Goal: Task Accomplishment & Management: Use online tool/utility

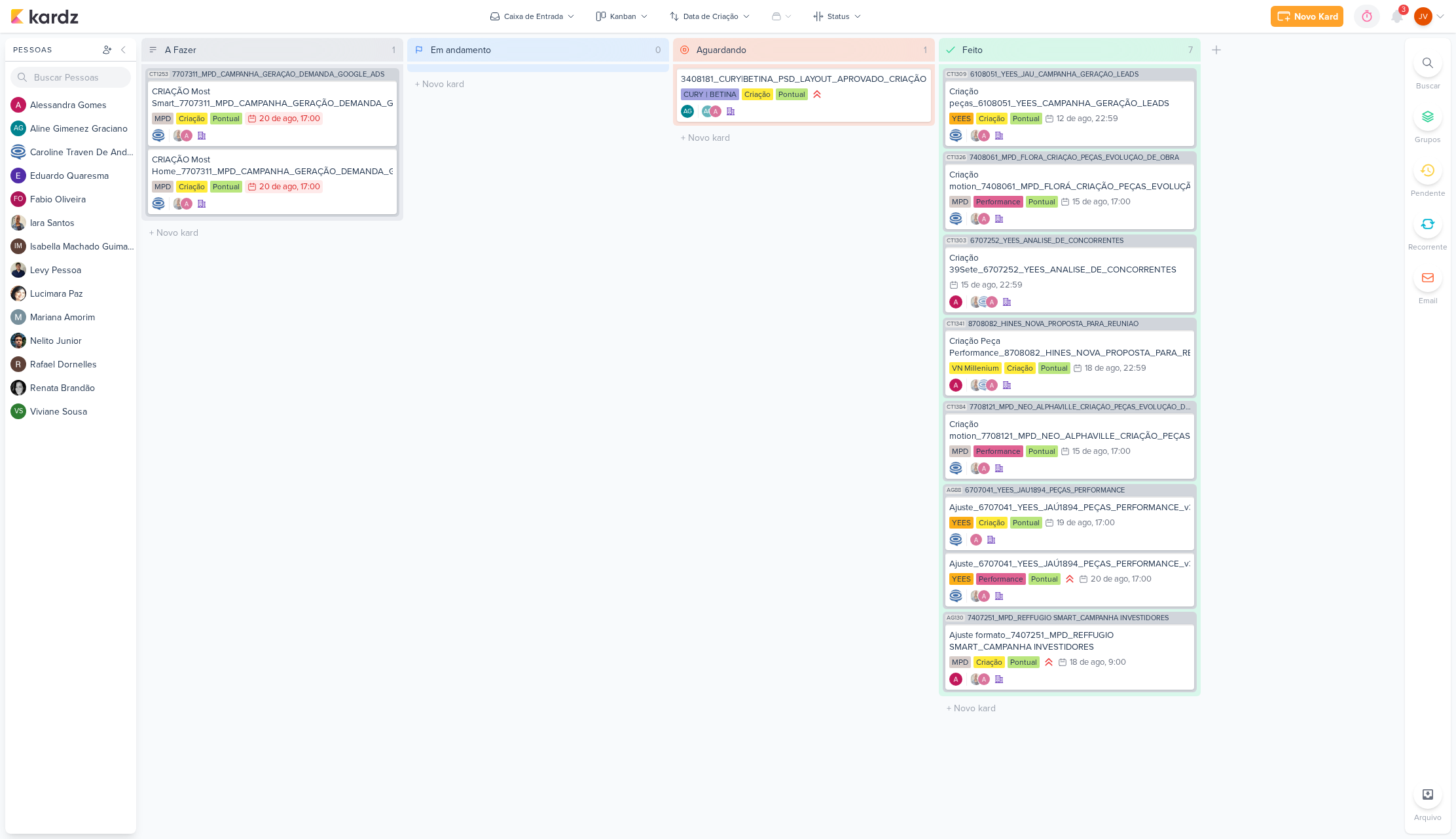
click at [1433, 170] on icon at bounding box center [1427, 170] width 15 height 12
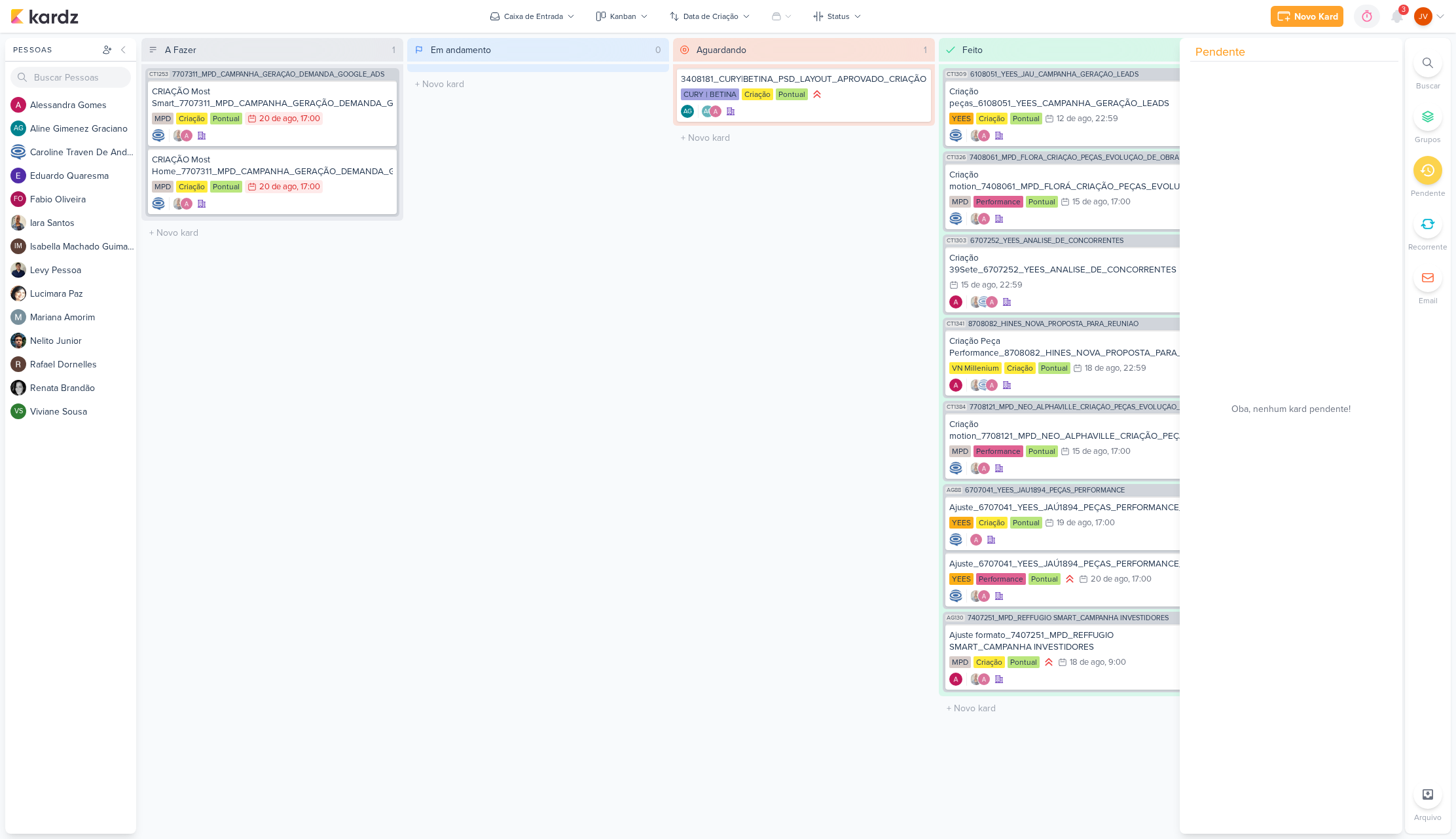
click at [1437, 174] on div at bounding box center [1427, 170] width 29 height 29
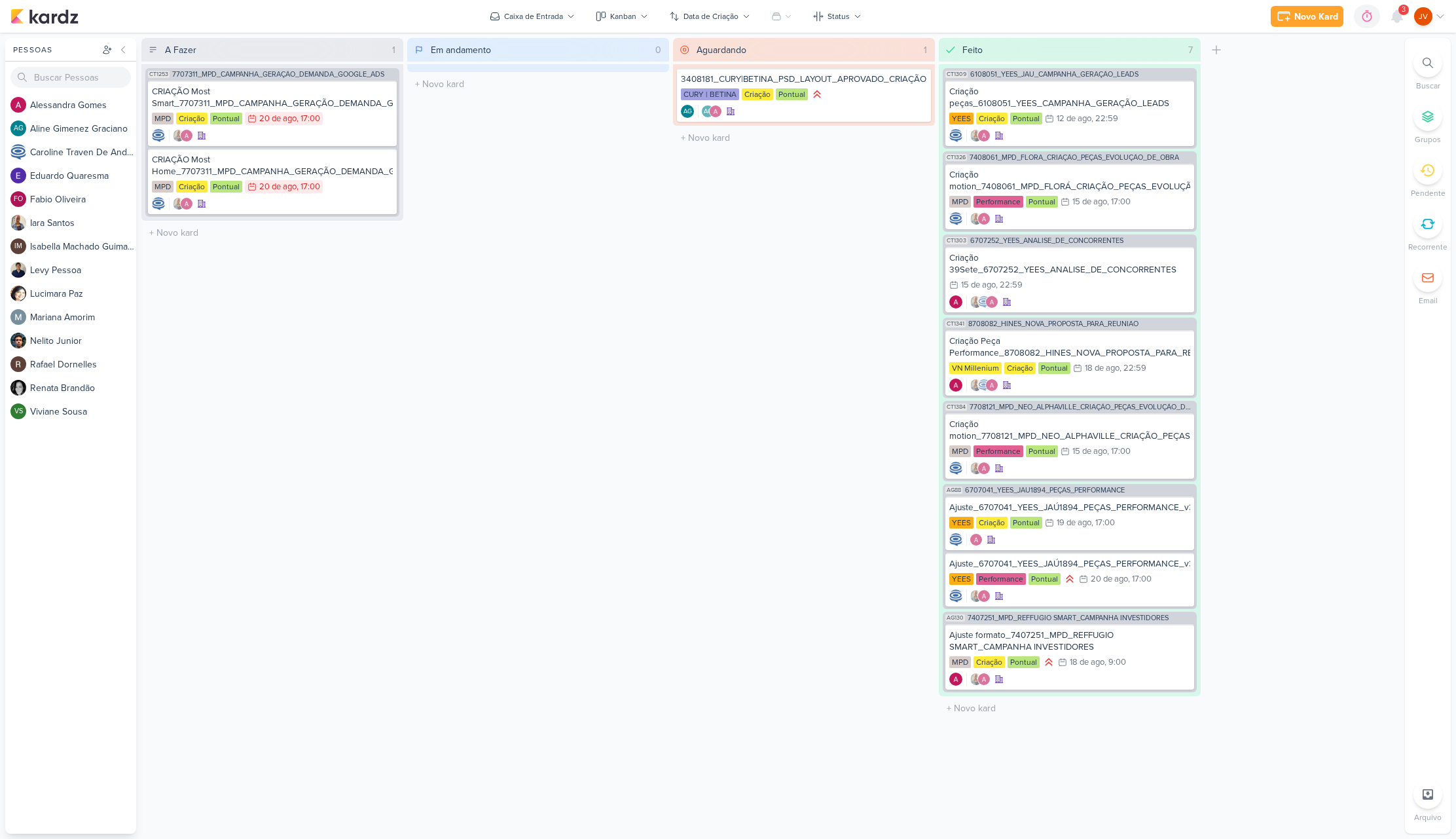
click at [533, 324] on div "Em andamento 0 Mover Para Esquerda Mover Para Direita [GEOGRAPHIC_DATA] O títul…" at bounding box center [538, 435] width 262 height 795
click at [281, 103] on div "CRIAÇÃO Most Smart_7707311_MPD_CAMPANHA_GERAÇÃO_DEMANDA_GOOGLE_ADS" at bounding box center [272, 97] width 241 height 23
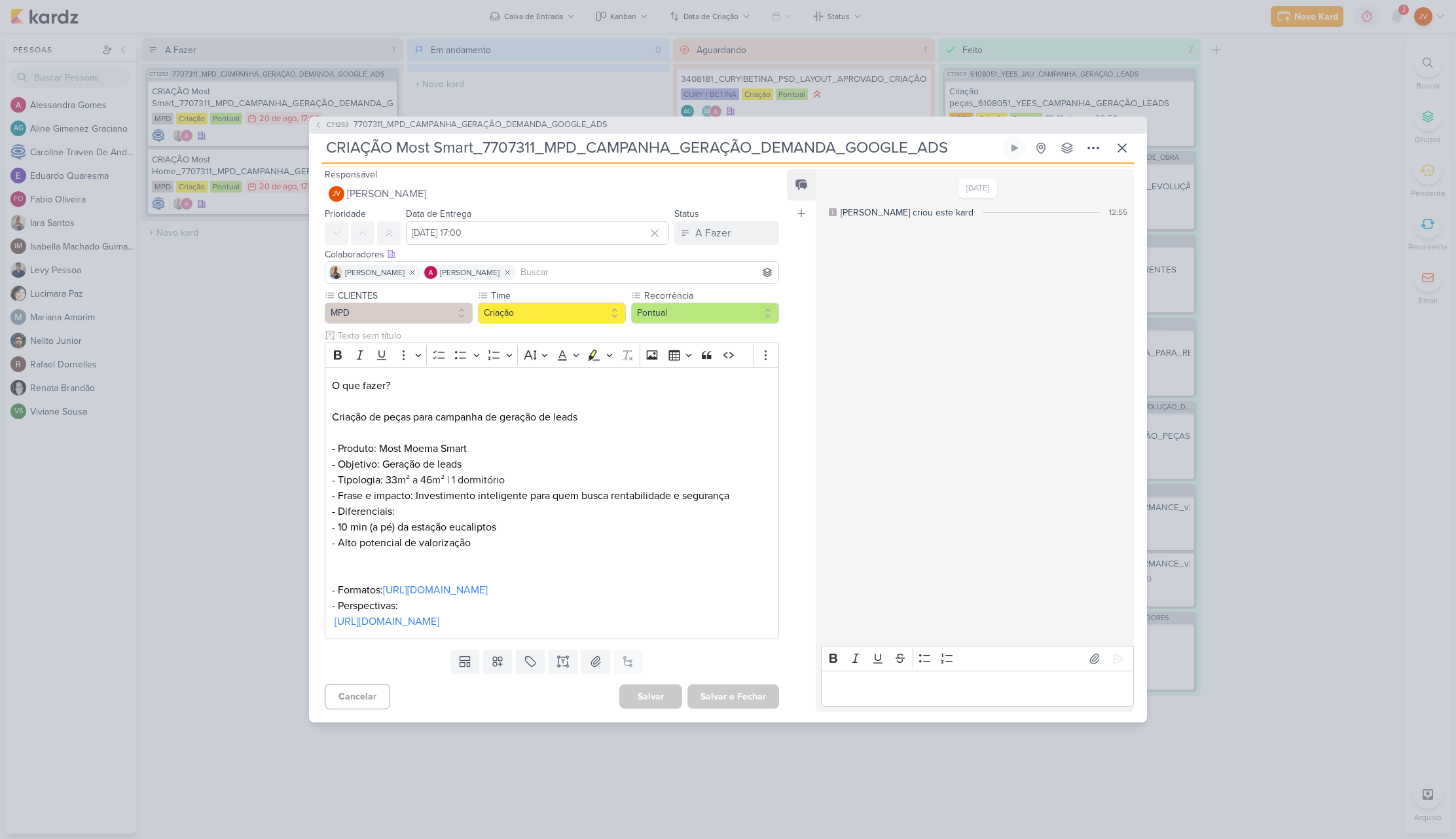
click at [215, 388] on div "CT1253 7707311_MPD_CAMPANHA_GERAÇÃO_DEMANDA_GOOGLE_ADS CRIAÇÃO Most Smart_77073…" at bounding box center [728, 419] width 1456 height 839
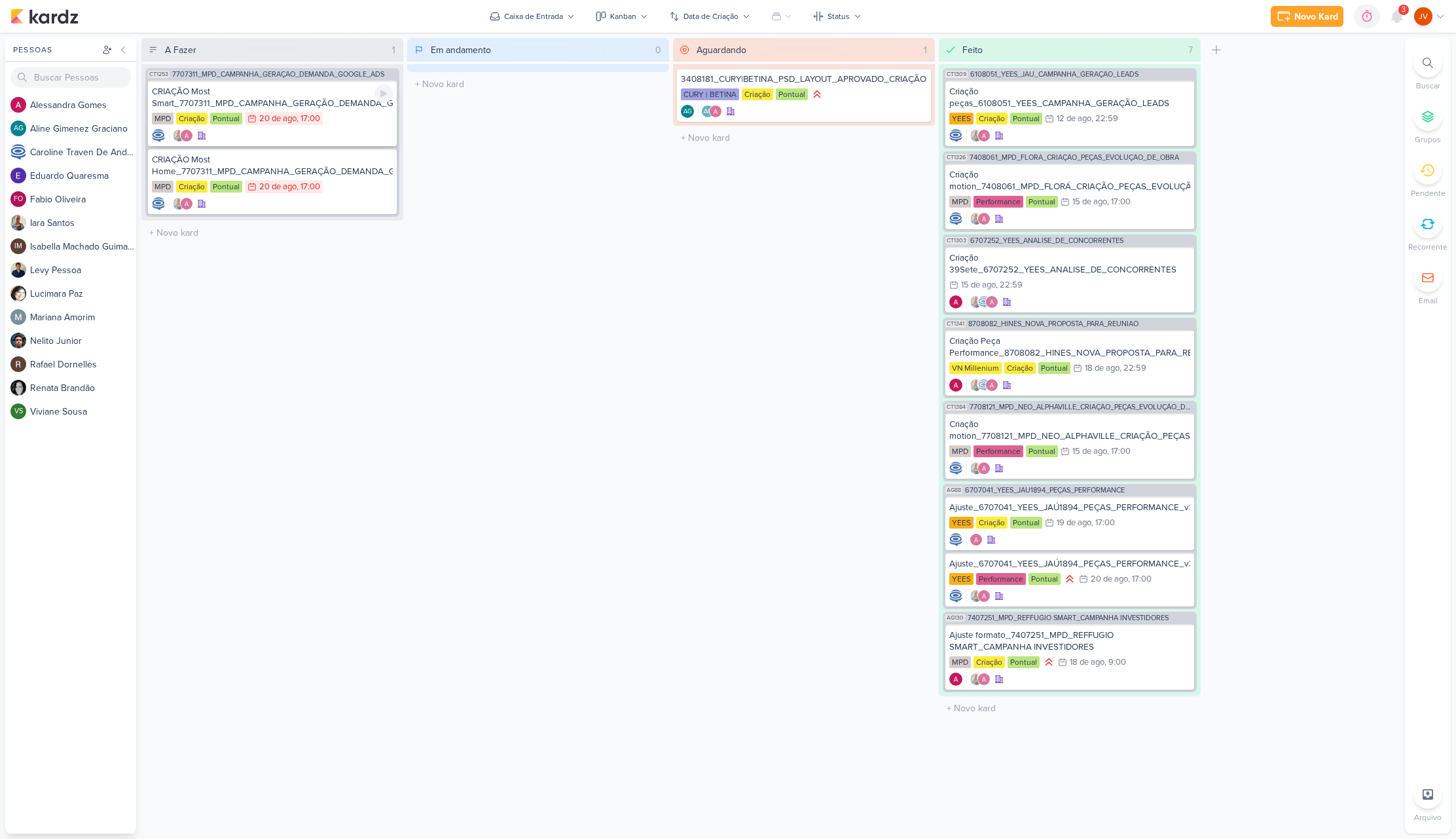
click at [346, 99] on div "CRIAÇÃO Most Smart_7707311_MPD_CAMPANHA_GERAÇÃO_DEMANDA_GOOGLE_ADS" at bounding box center [272, 97] width 241 height 23
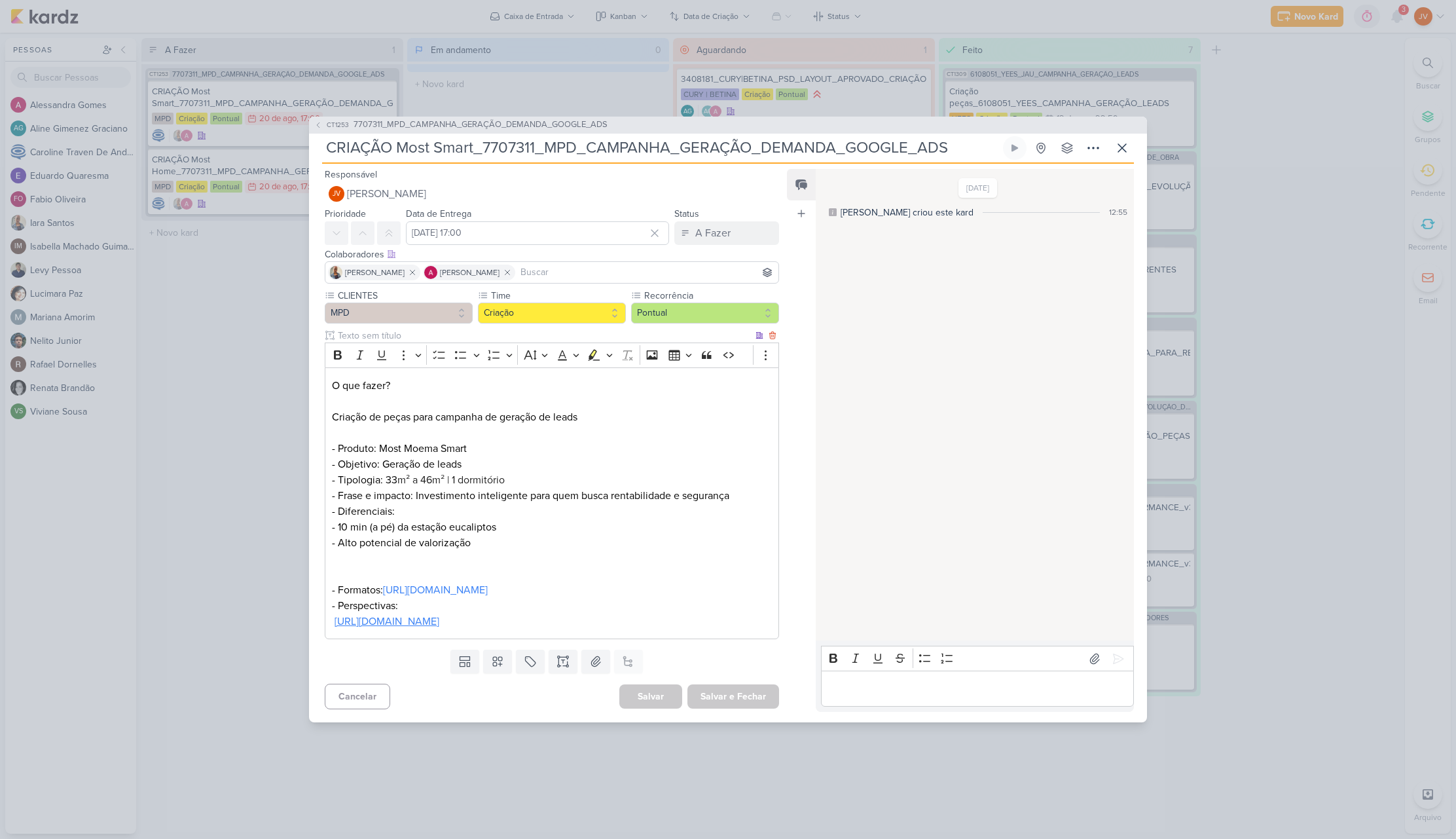
click at [439, 628] on link "[URL][DOMAIN_NAME]" at bounding box center [386, 621] width 105 height 13
drag, startPoint x: 493, startPoint y: 538, endPoint x: 337, endPoint y: 382, distance: 220.6
click at [330, 375] on div "O que fazer? Criação de peças para campanha de geração de leads - Produto: Most…" at bounding box center [553, 503] width 455 height 272
copy div "O que fazer? Criação de peças para campanha de geração de leads - Produto: Most…"
click at [244, 369] on div "CT1253 7707311_MPD_CAMPANHA_GERAÇÃO_DEMANDA_GOOGLE_ADS CRIAÇÃO Most Smart_77073…" at bounding box center [729, 419] width 1459 height 839
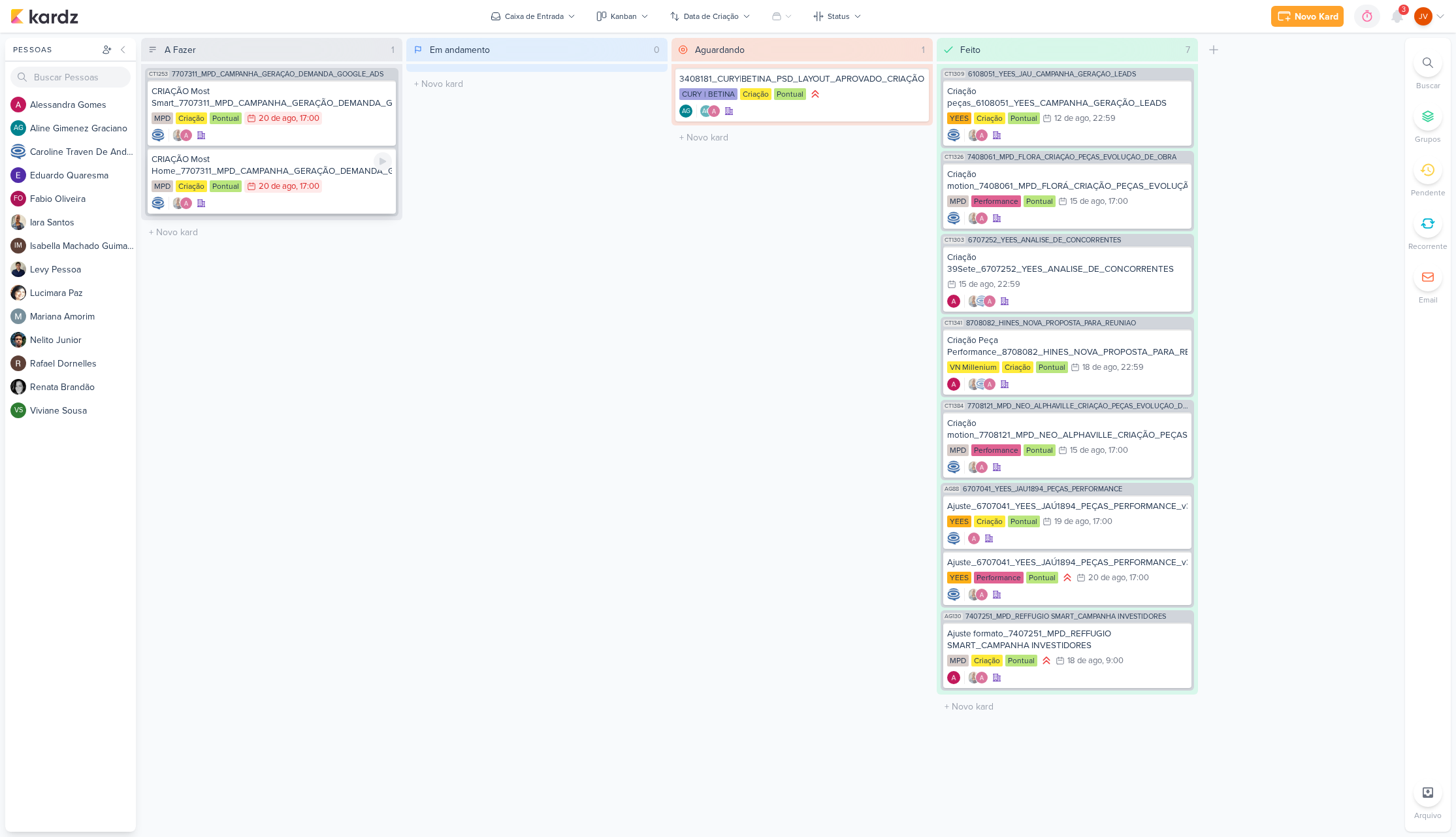
click at [271, 164] on div "CRIAÇÃO Most Home_7707311_MPD_CAMPANHA_GERAÇÃO_DEMANDA_GOOGLE_ADS" at bounding box center [271, 165] width 240 height 23
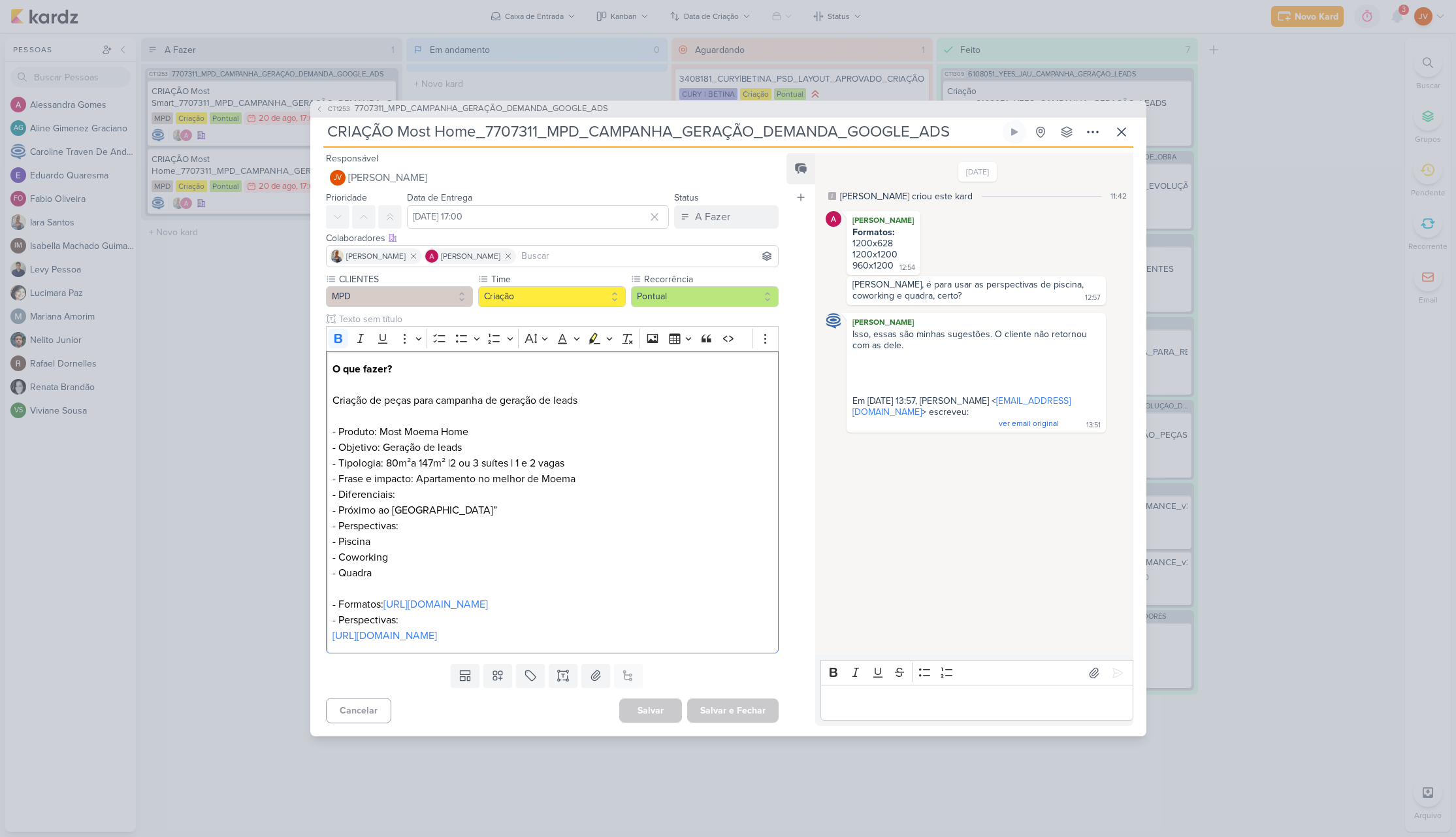
drag, startPoint x: 385, startPoint y: 562, endPoint x: 325, endPoint y: 365, distance: 205.9
click at [321, 365] on div "CLIENTES MPD Time" at bounding box center [547, 465] width 474 height 386
copy div "O que fazer? Criação de peças para campanha de geração de leads - Produto: Most…"
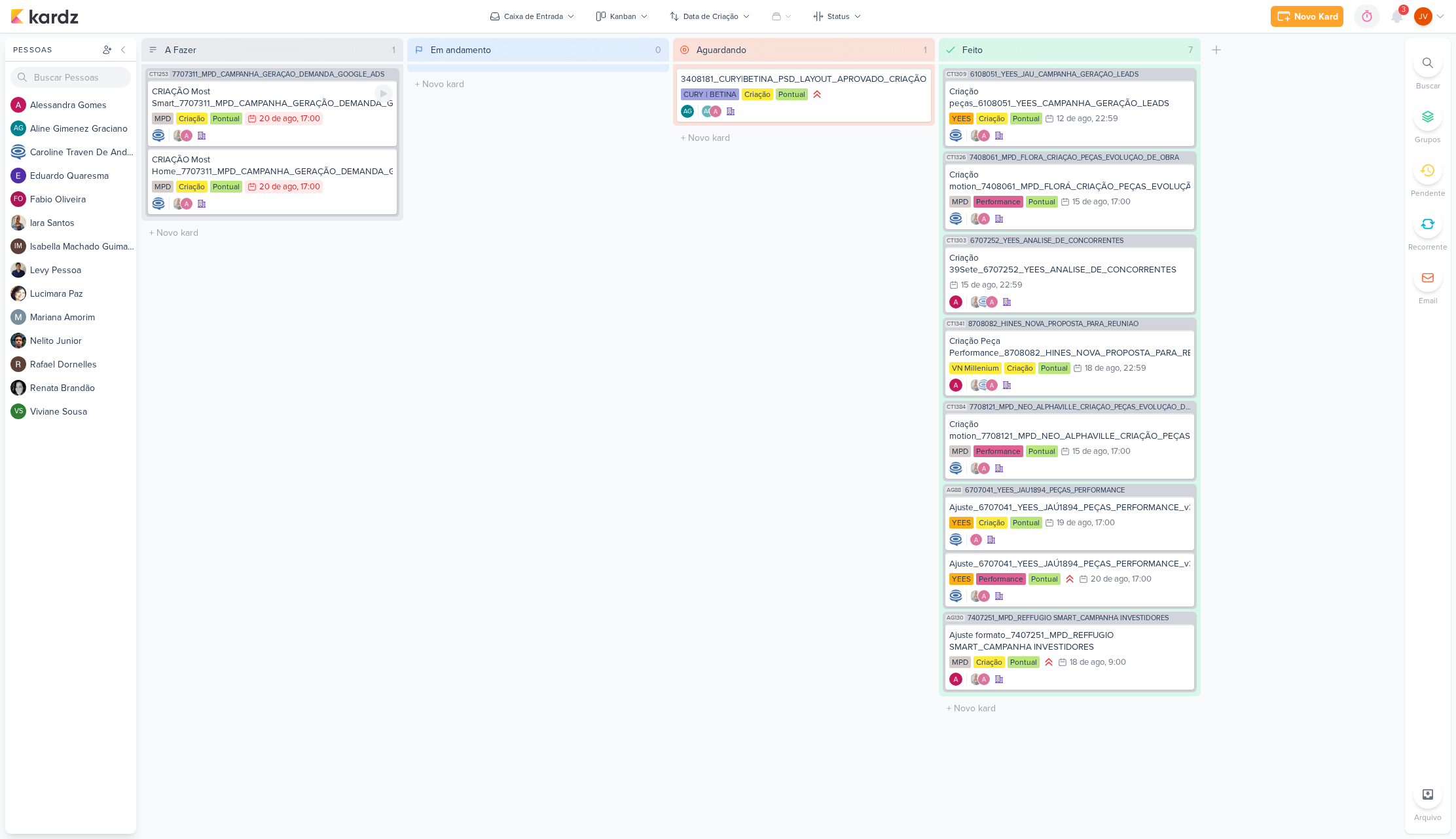
click at [316, 103] on div "CRIAÇÃO Most Smart_7707311_MPD_CAMPANHA_GERAÇÃO_DEMANDA_GOOGLE_ADS" at bounding box center [272, 97] width 241 height 23
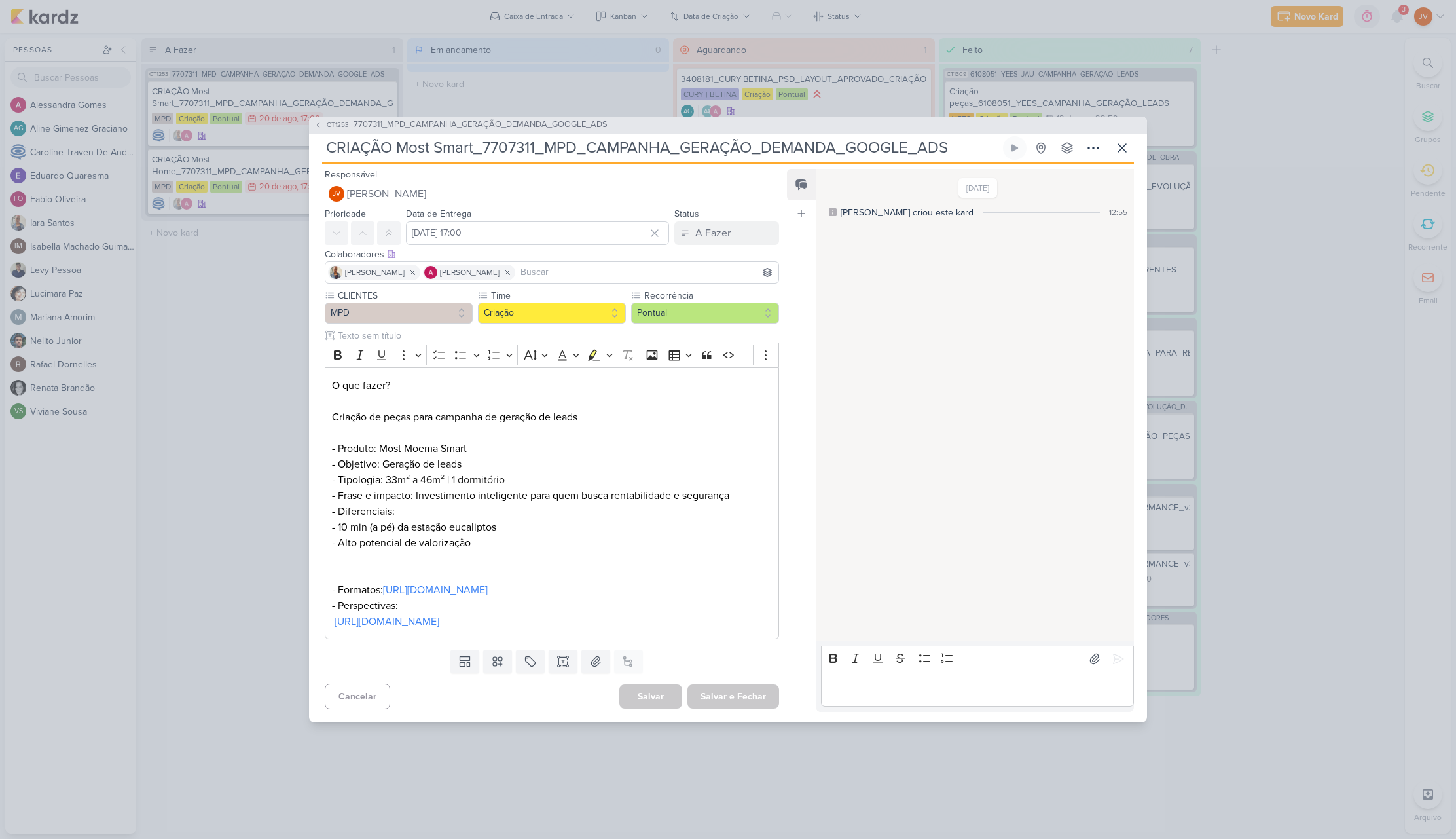
click at [187, 375] on div "CT1253 7707311_MPD_CAMPANHA_GERAÇÃO_DEMANDA_GOOGLE_ADS CRIAÇÃO Most Smart_77073…" at bounding box center [728, 419] width 1456 height 839
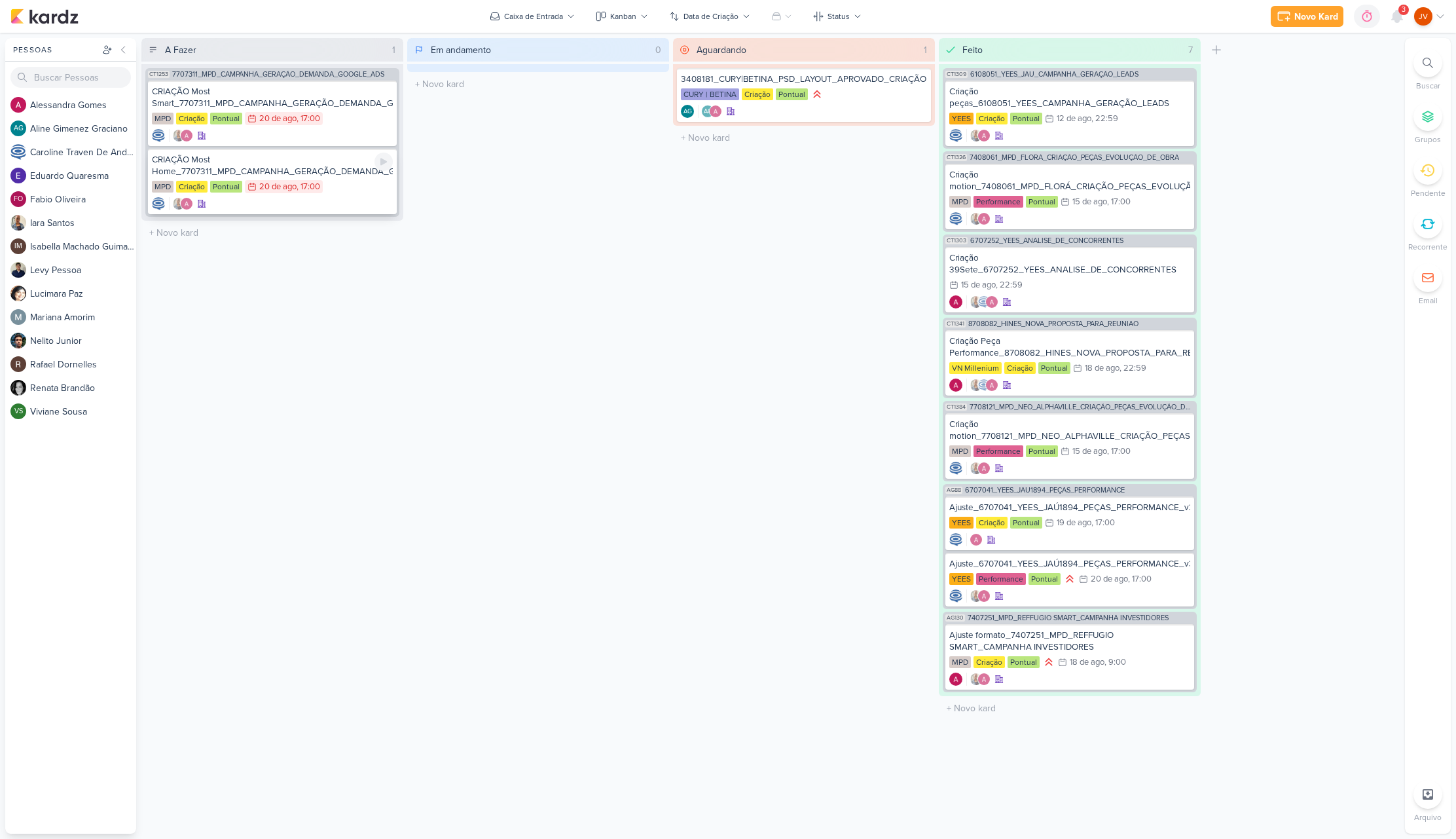
click at [326, 164] on div "CRIAÇÃO Most Home_7707311_MPD_CAMPANHA_GERAÇÃO_DEMANDA_GOOGLE_ADS" at bounding box center [272, 166] width 241 height 23
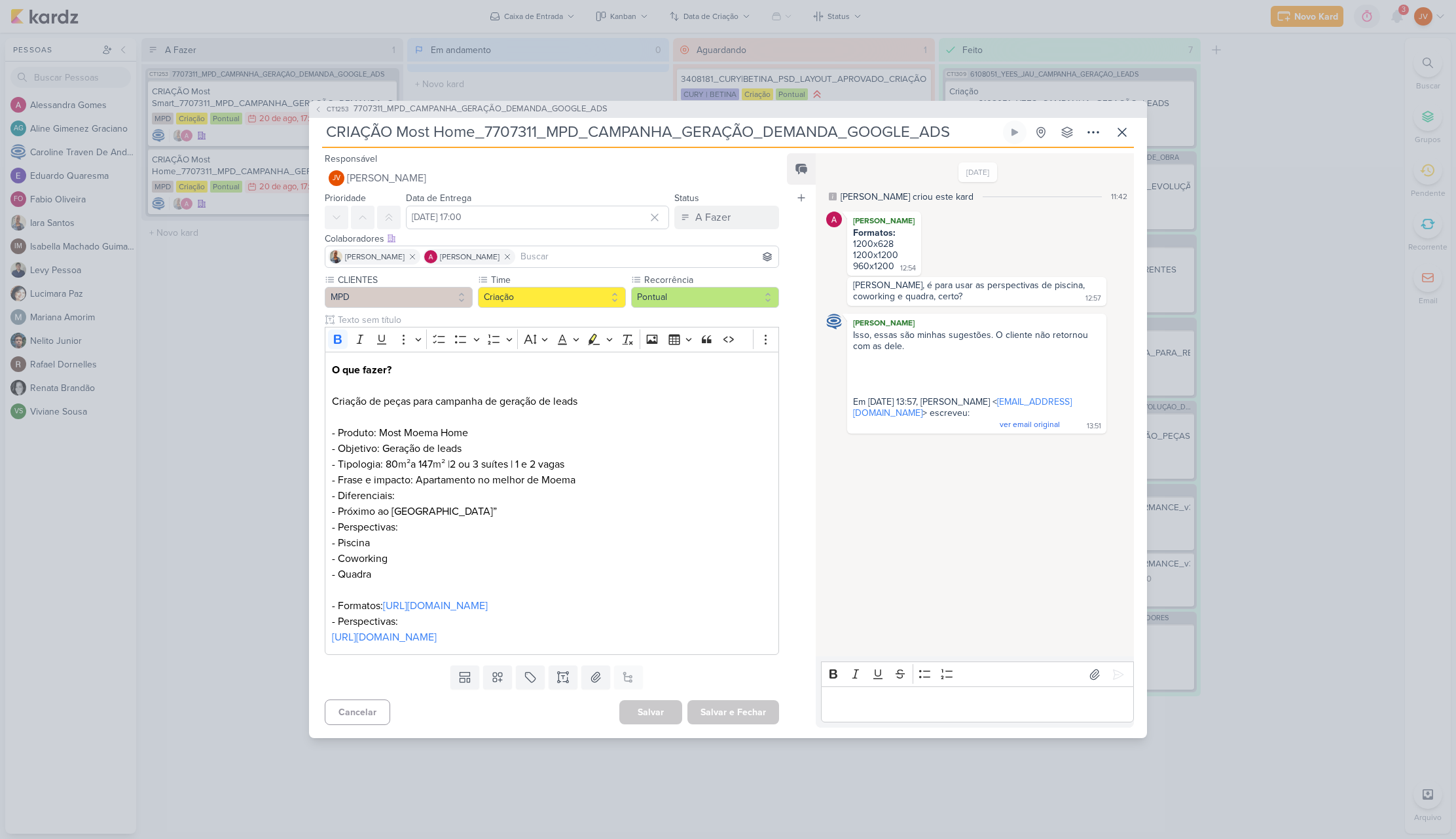
click at [205, 369] on div "CT1253 7707311_MPD_CAMPANHA_GERAÇÃO_DEMANDA_GOOGLE_ADS CRIAÇÃO Most Home_770731…" at bounding box center [728, 419] width 1456 height 839
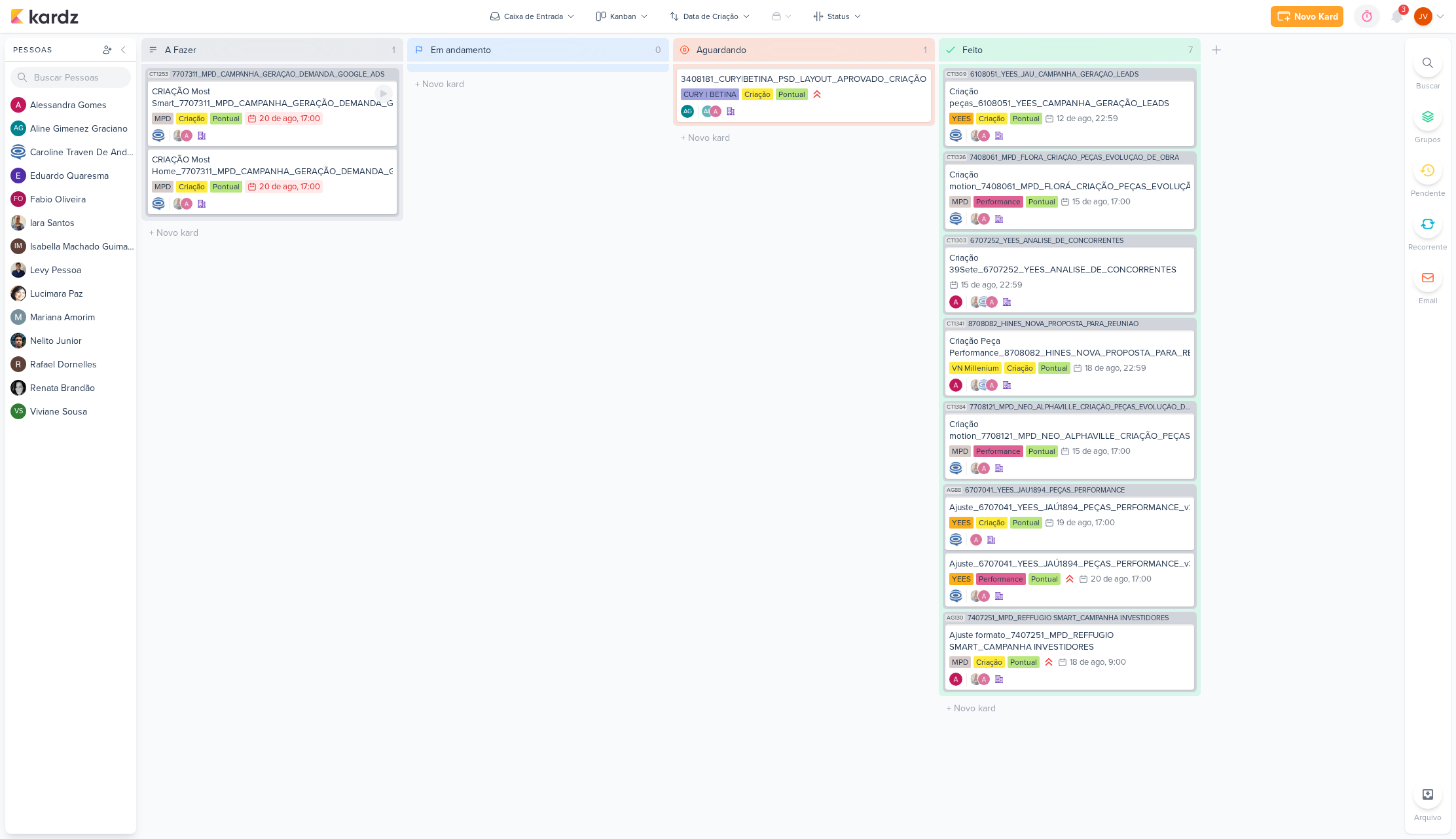
click at [288, 103] on div "CRIAÇÃO Most Smart_7707311_MPD_CAMPANHA_GERAÇÃO_DEMANDA_GOOGLE_ADS" at bounding box center [272, 97] width 241 height 23
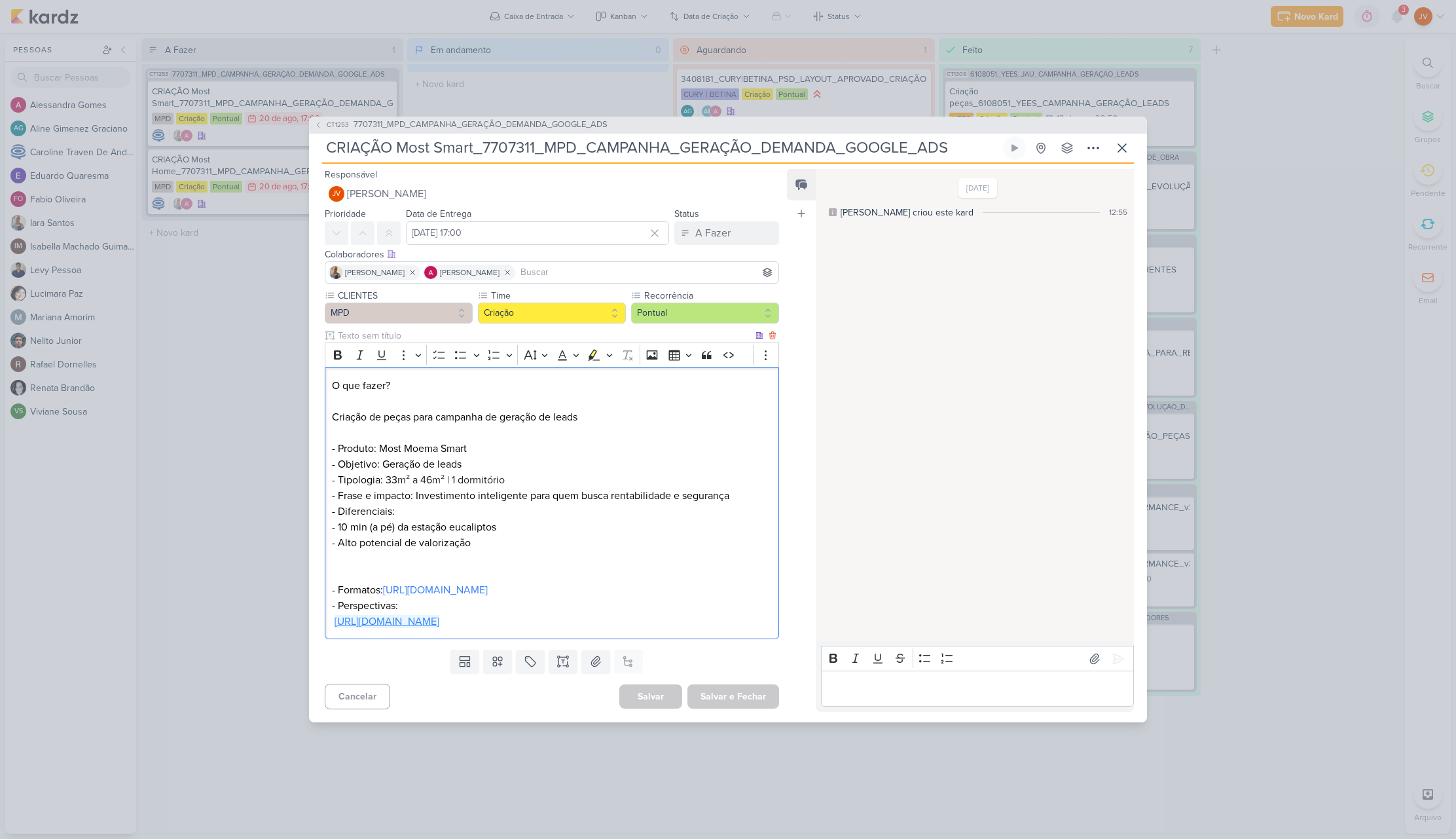
click at [439, 628] on link "[URL][DOMAIN_NAME]" at bounding box center [386, 621] width 105 height 13
click at [129, 418] on div "CT1253 7707311_MPD_CAMPANHA_GERAÇÃO_DEMANDA_GOOGLE_ADS CRIAÇÃO Most Smart_77073…" at bounding box center [728, 419] width 1456 height 839
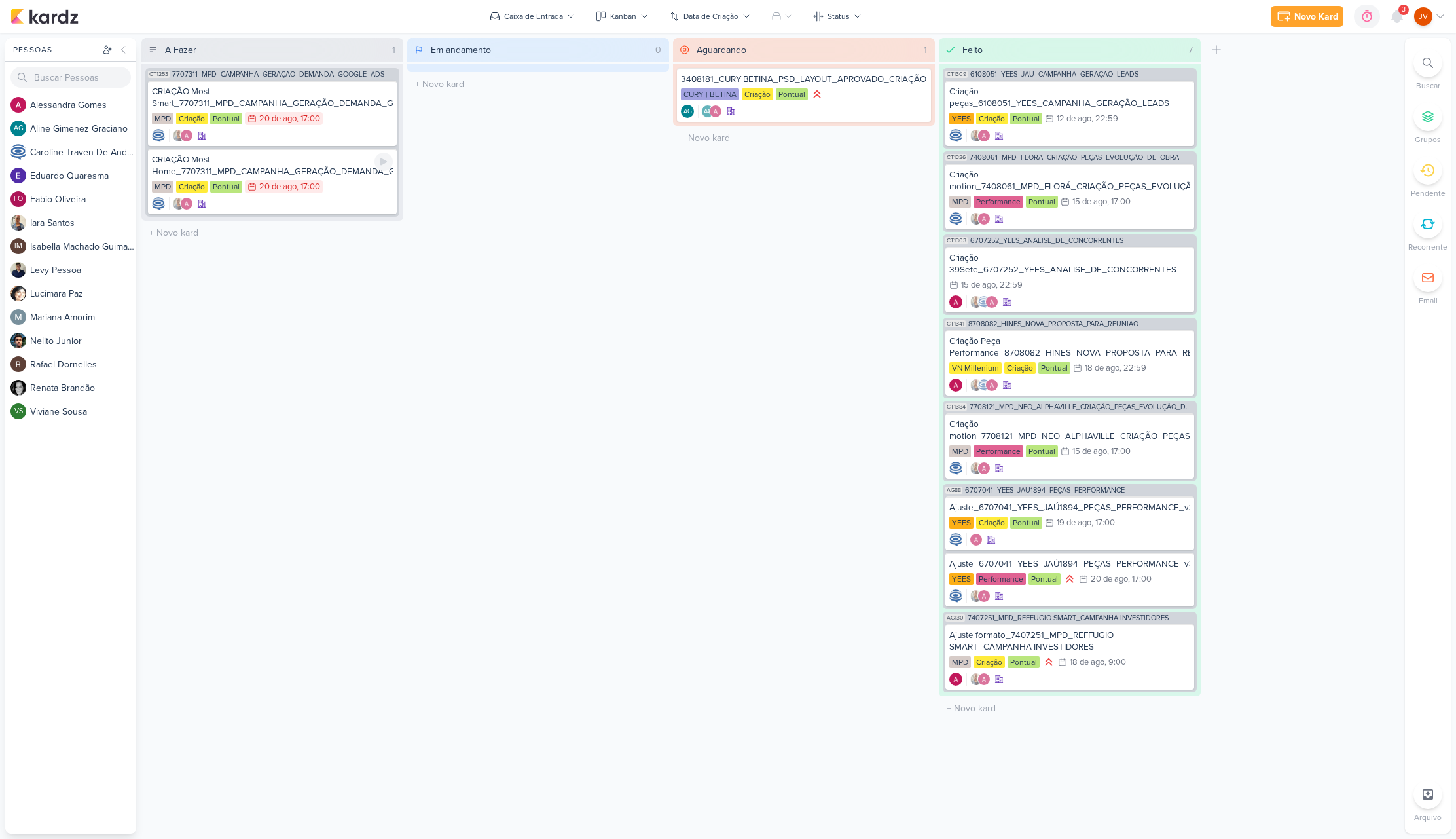
click at [323, 163] on div "CRIAÇÃO Most Home_7707311_MPD_CAMPANHA_GERAÇÃO_DEMANDA_GOOGLE_ADS" at bounding box center [272, 166] width 241 height 23
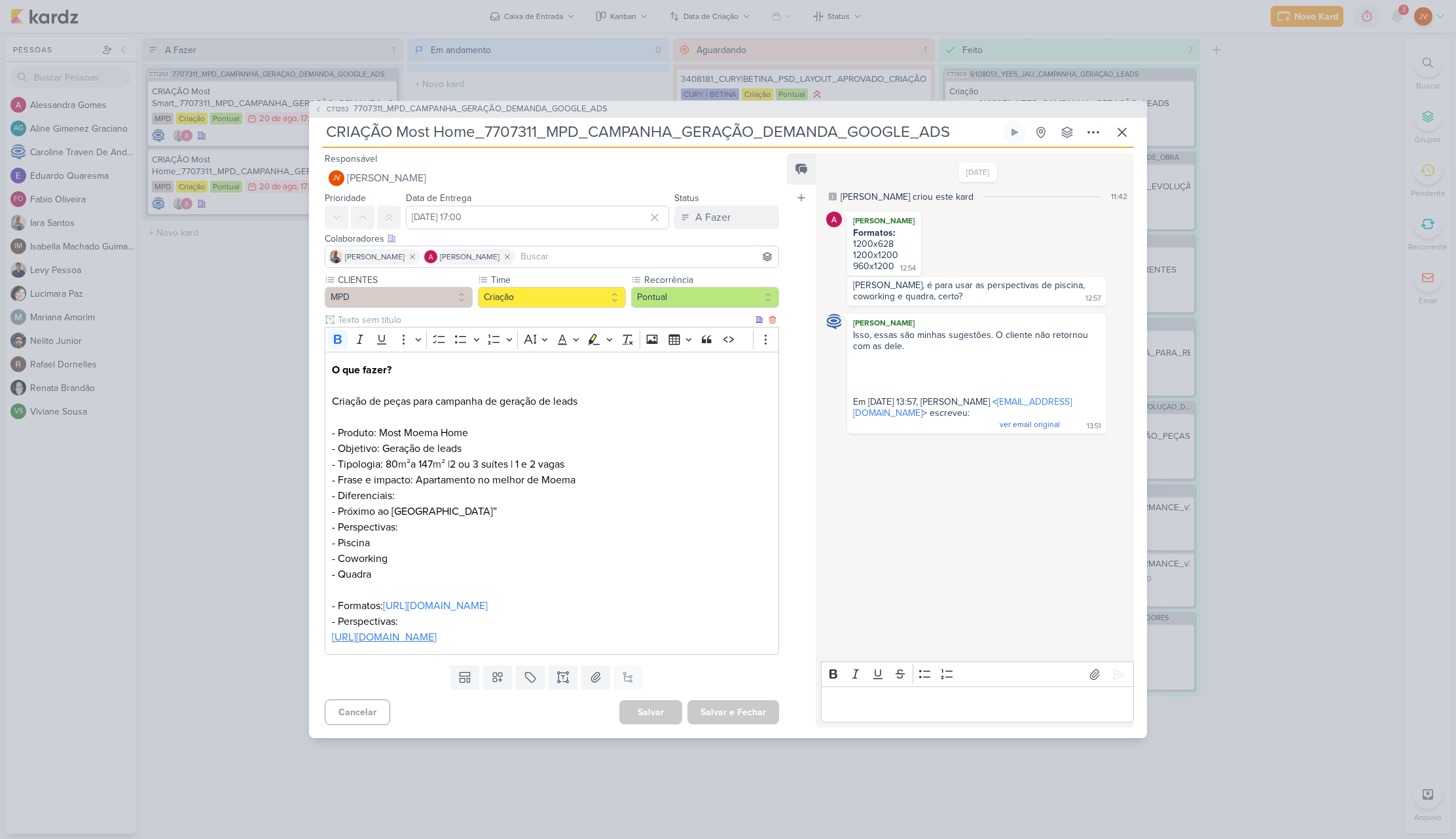
click at [422, 644] on link "[URL][DOMAIN_NAME]" at bounding box center [384, 637] width 105 height 13
